Goal: Find specific page/section: Find specific page/section

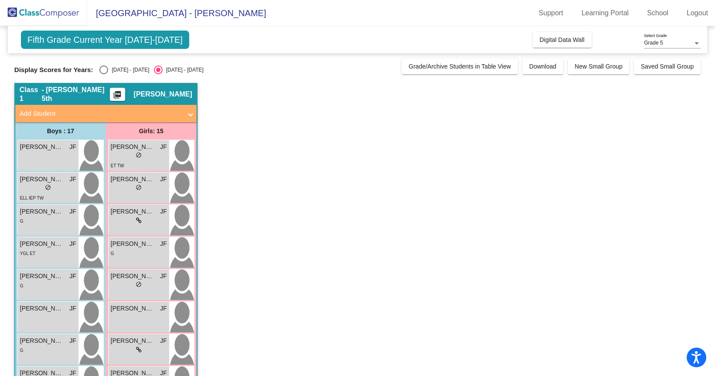
click at [104, 70] on div "Select an option" at bounding box center [103, 69] width 9 height 9
click at [104, 74] on input "[DATE] - [DATE]" at bounding box center [103, 74] width 0 height 0
radio input "true"
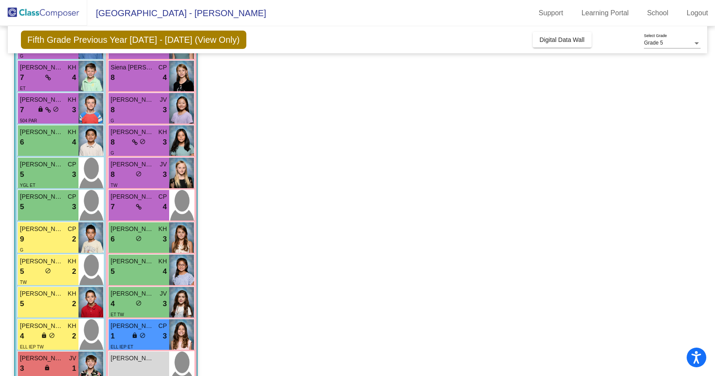
scroll to position [240, 0]
click at [183, 110] on img at bounding box center [181, 108] width 25 height 31
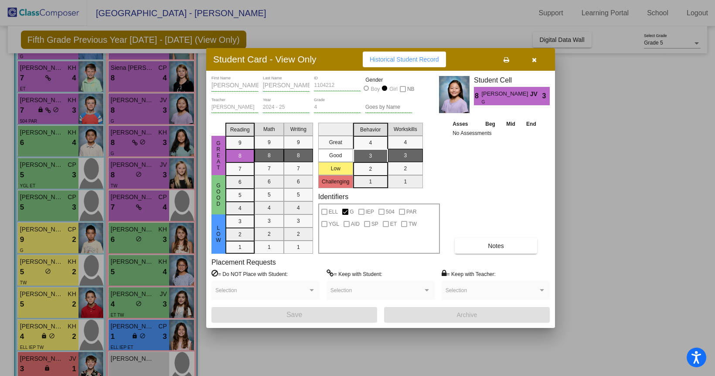
click at [532, 58] on icon "button" at bounding box center [534, 60] width 5 height 6
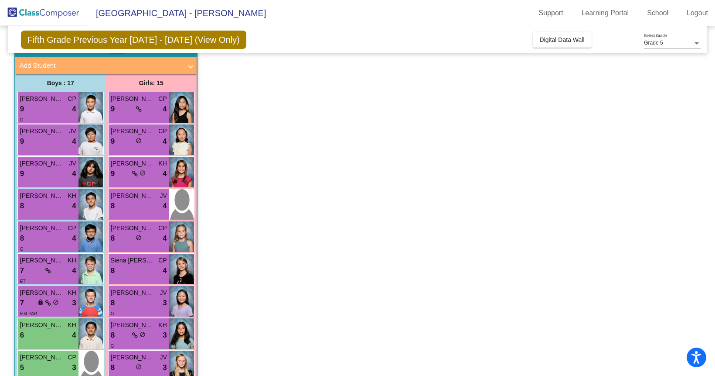
scroll to position [0, 0]
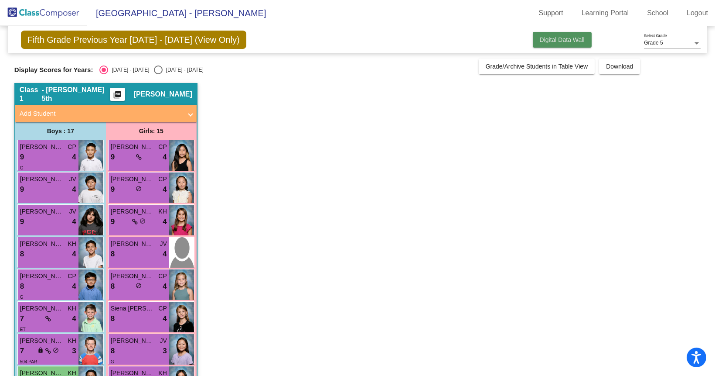
click at [556, 40] on span "Digital Data Wall" at bounding box center [562, 39] width 45 height 7
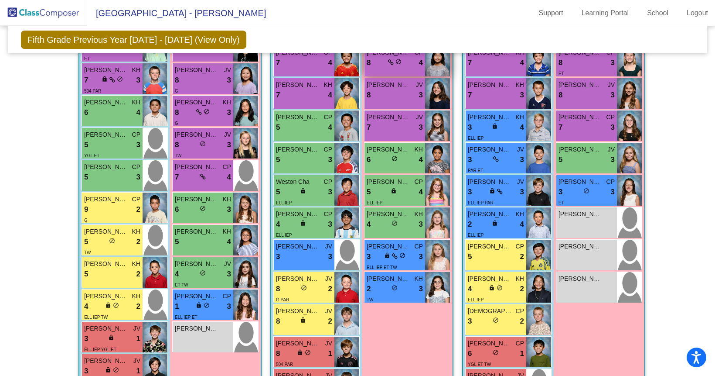
scroll to position [403, 0]
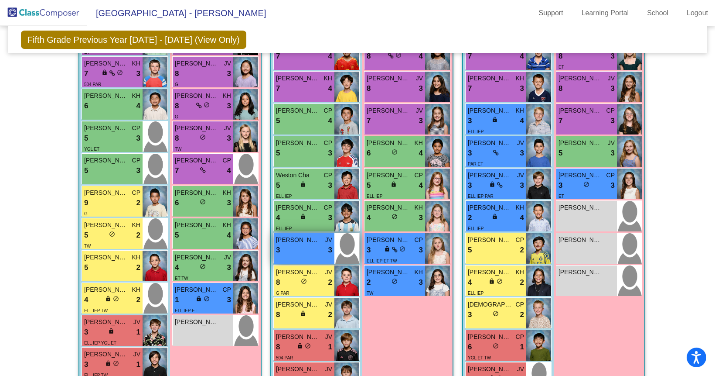
click at [304, 252] on div "3 lock do_not_disturb_alt 3" at bounding box center [304, 249] width 56 height 11
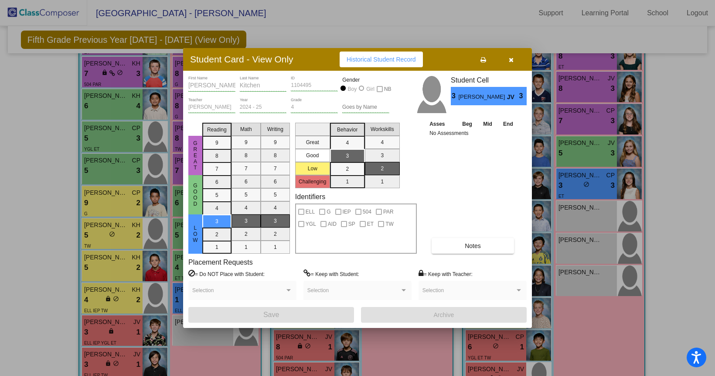
click at [512, 60] on icon "button" at bounding box center [511, 60] width 5 height 6
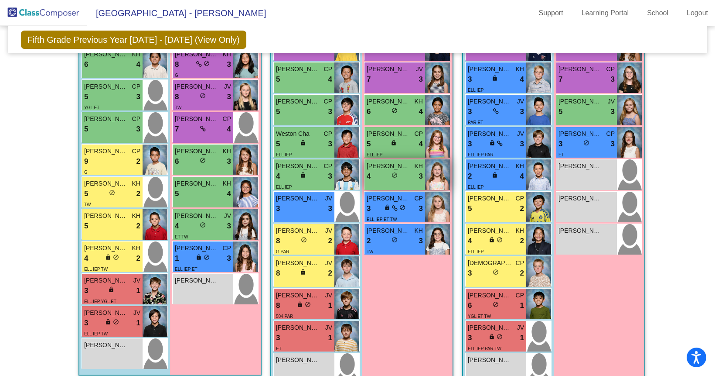
scroll to position [467, 0]
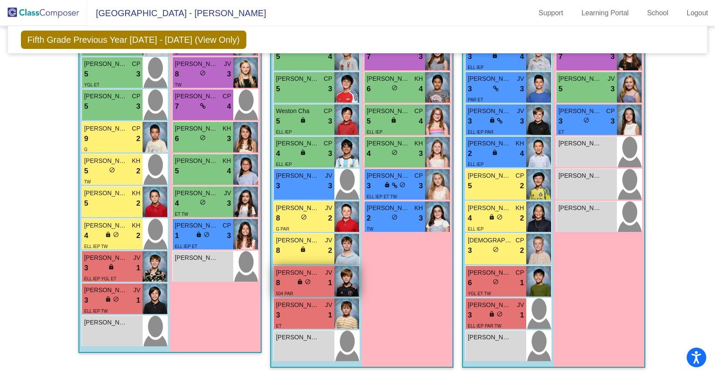
click at [337, 292] on img at bounding box center [347, 281] width 25 height 31
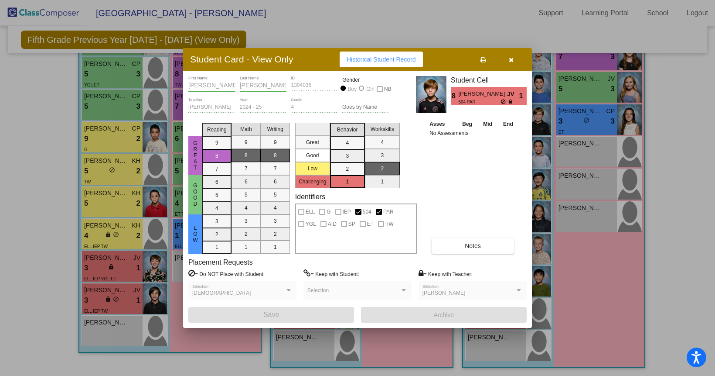
click at [512, 60] on icon "button" at bounding box center [511, 60] width 5 height 6
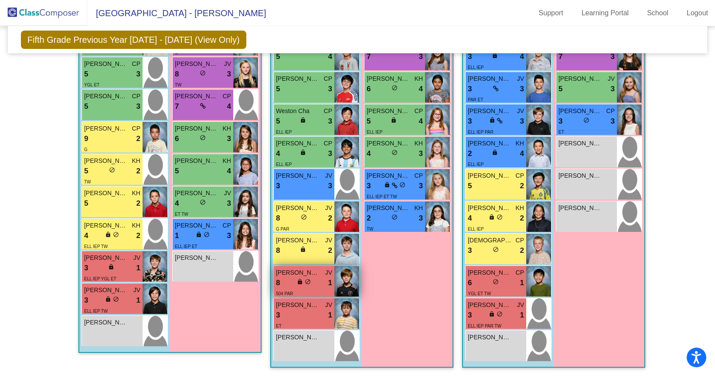
click at [306, 282] on span "do_not_disturb_alt" at bounding box center [308, 281] width 6 height 6
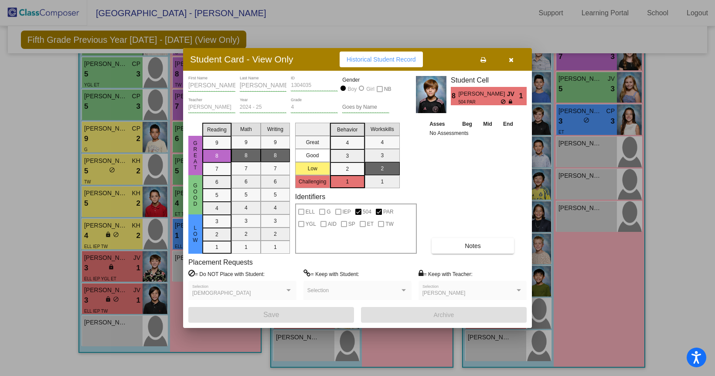
click at [509, 61] on icon "button" at bounding box center [511, 60] width 5 height 6
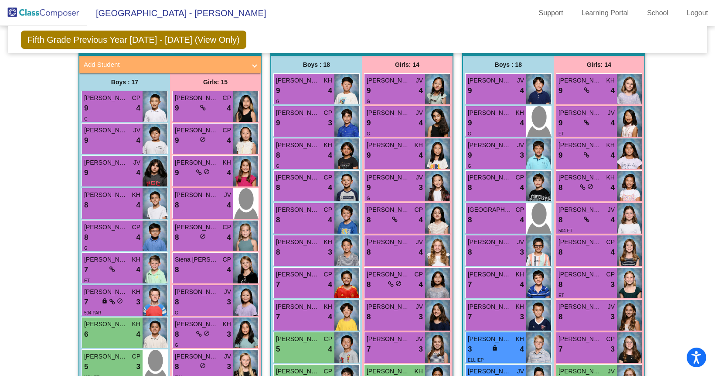
scroll to position [167, 0]
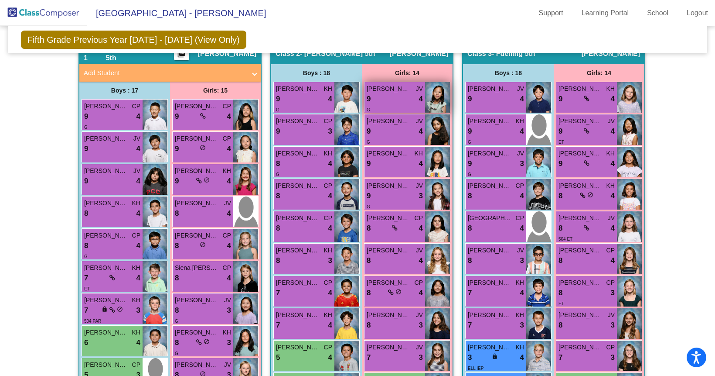
click at [404, 101] on div "9 lock do_not_disturb_alt 4" at bounding box center [395, 98] width 56 height 11
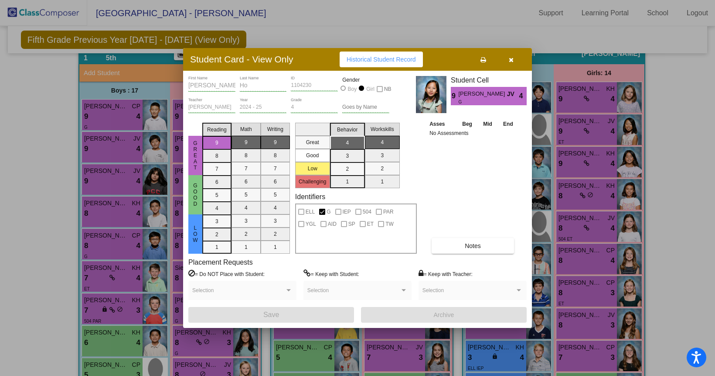
click at [509, 61] on icon "button" at bounding box center [511, 60] width 5 height 6
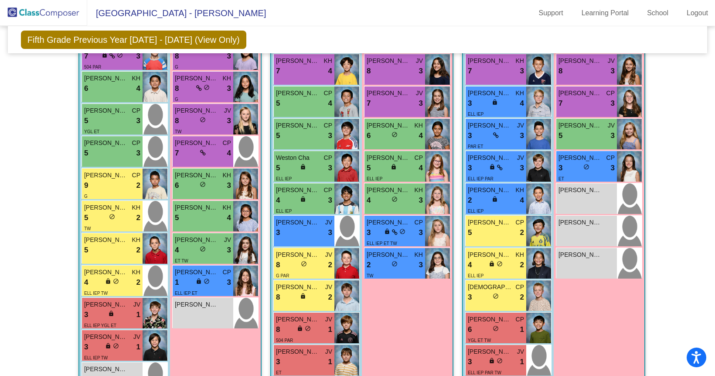
scroll to position [467, 0]
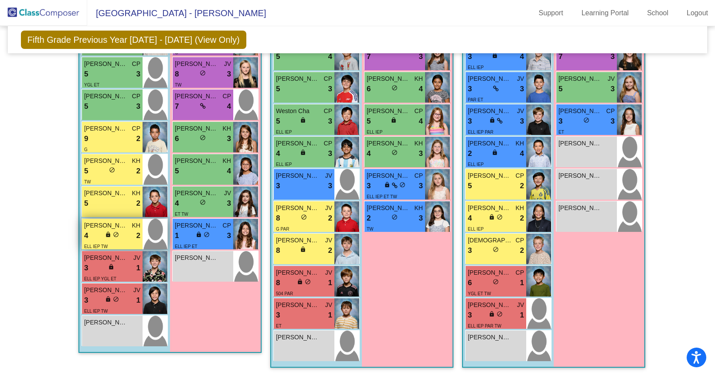
click at [110, 233] on div "lock do_not_disturb_alt" at bounding box center [112, 235] width 14 height 9
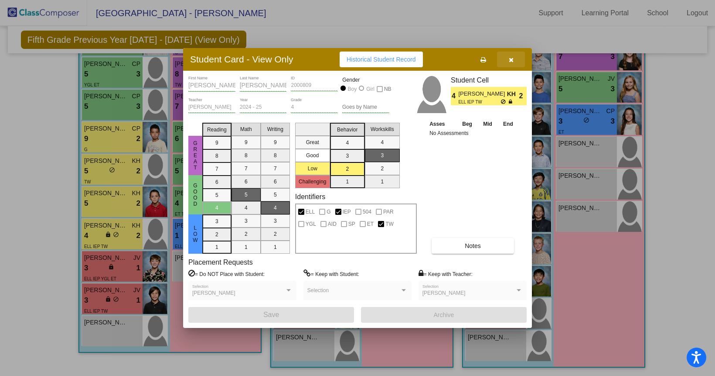
click at [512, 58] on icon "button" at bounding box center [511, 60] width 5 height 6
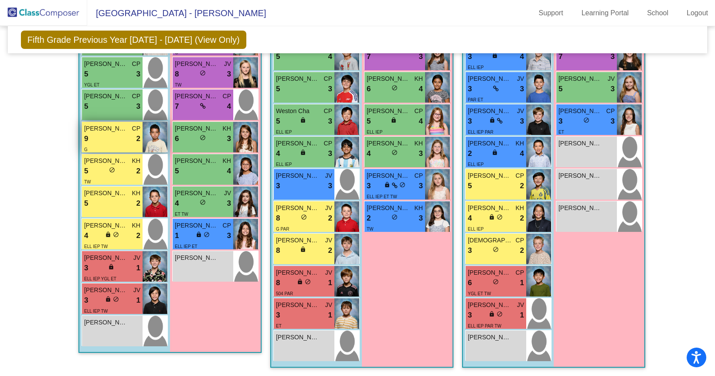
click at [106, 140] on div "9 lock do_not_disturb_alt 2" at bounding box center [112, 138] width 56 height 11
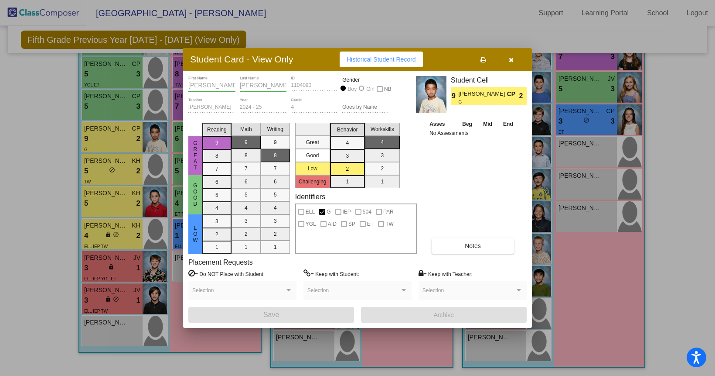
click at [510, 56] on span "button" at bounding box center [511, 59] width 5 height 7
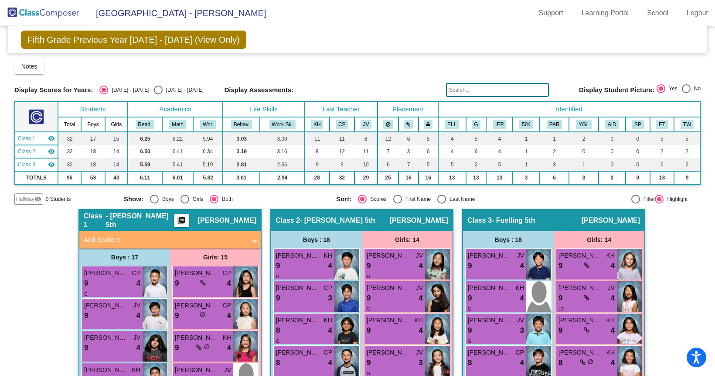
scroll to position [0, 0]
